Goal: Check status: Check status

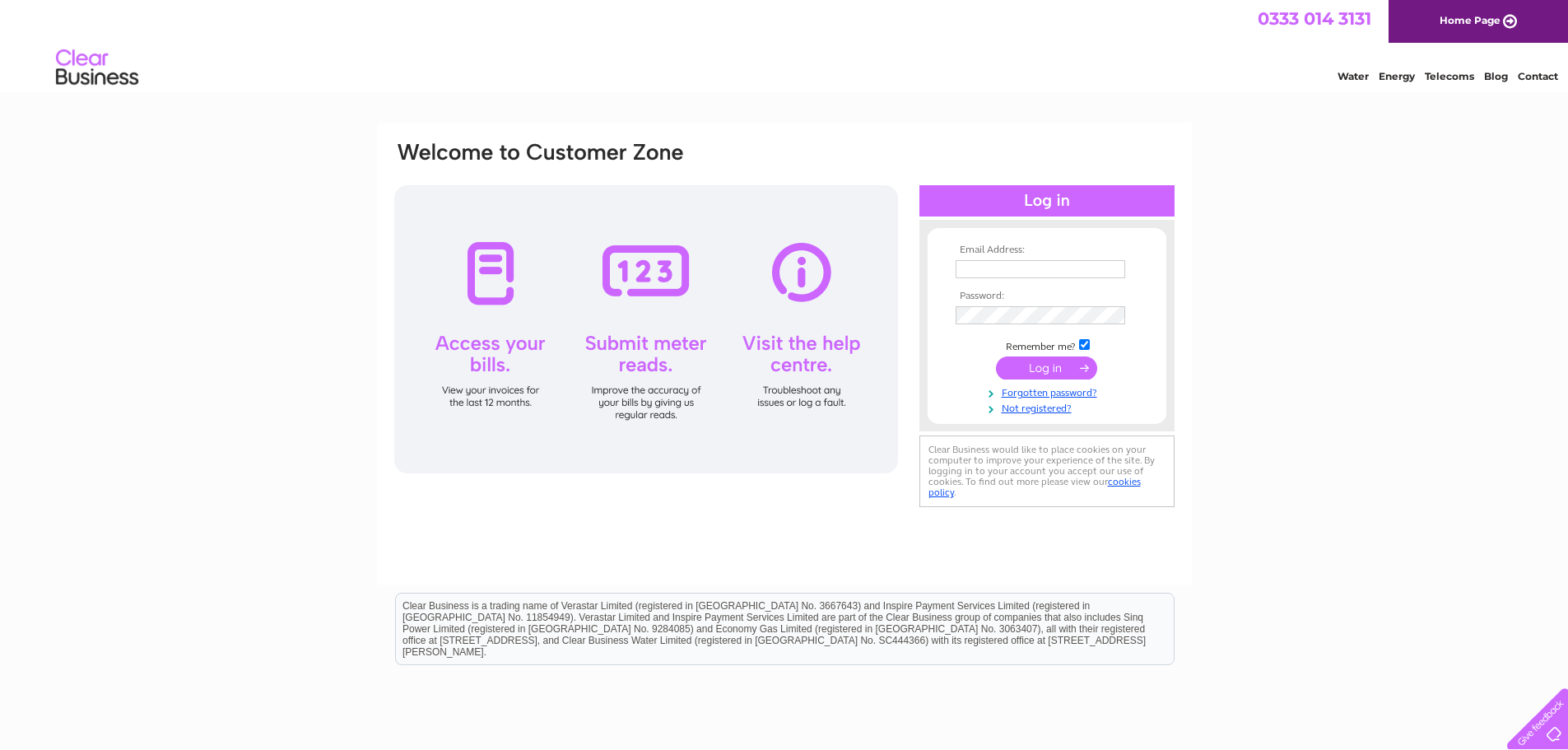
type input "gc@gm-radiator.com"
click at [1052, 369] on input "submit" at bounding box center [1046, 368] width 101 height 23
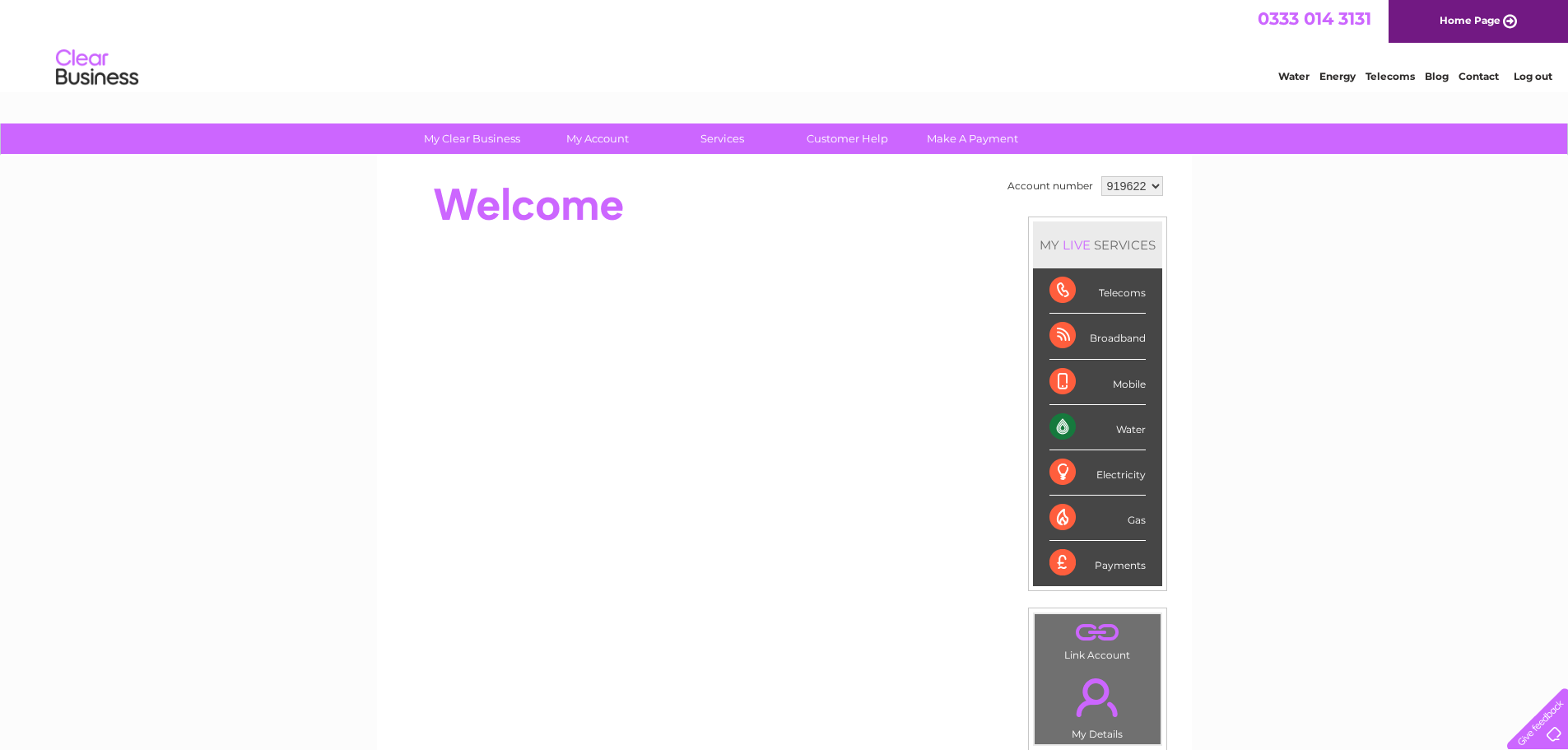
click at [1278, 270] on div "My Clear Business Login Details My Details My Preferences Link Account My Accou…" at bounding box center [784, 587] width 1568 height 926
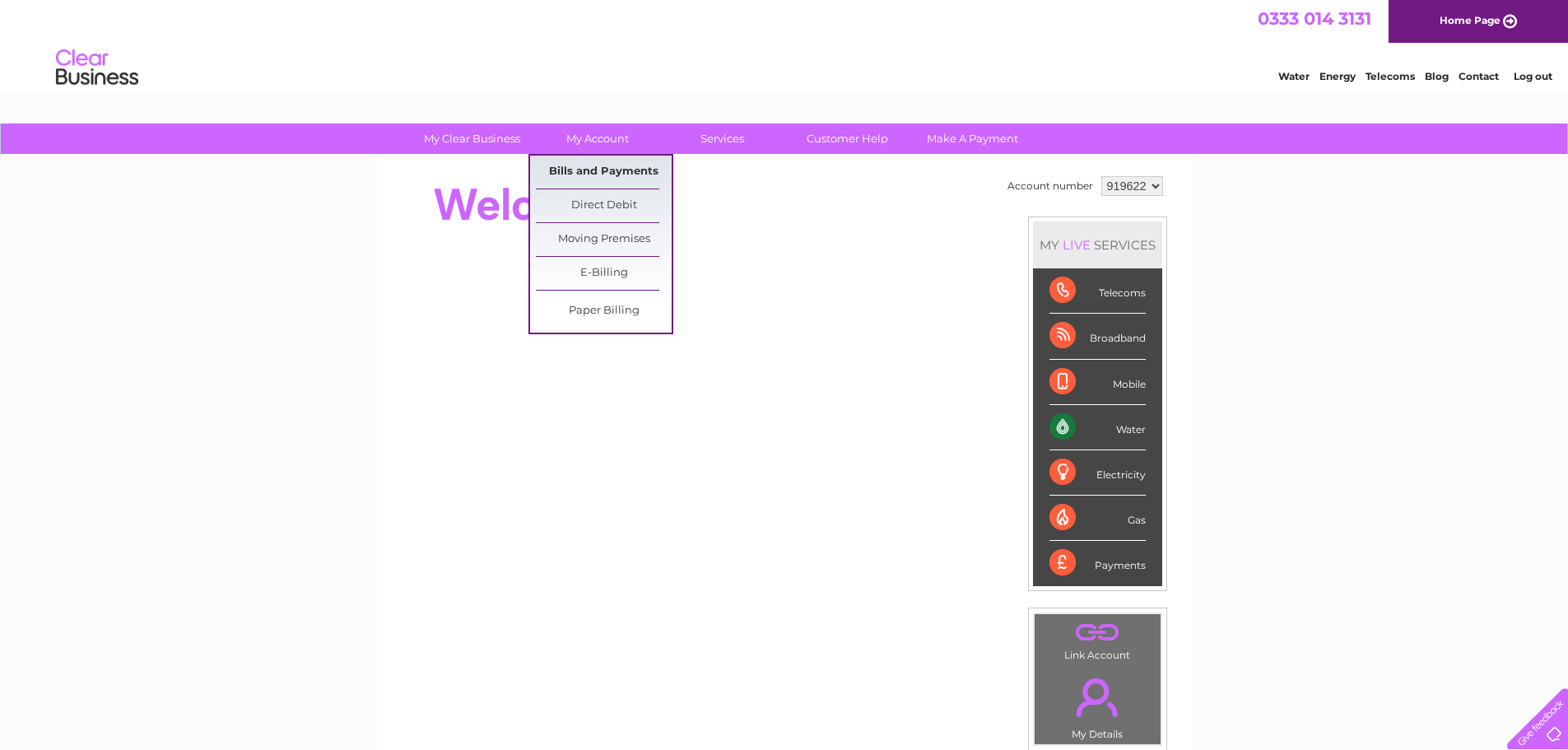
click at [577, 171] on link "Bills and Payments" at bounding box center [603, 172] width 136 height 33
